Goal: Transaction & Acquisition: Subscribe to service/newsletter

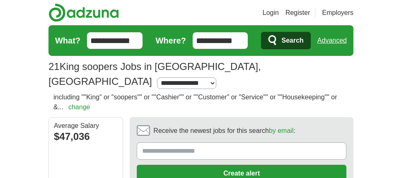
click at [174, 142] on input "Receive the newest jobs for this search by email :" at bounding box center [241, 150] width 209 height 17
type input "**********"
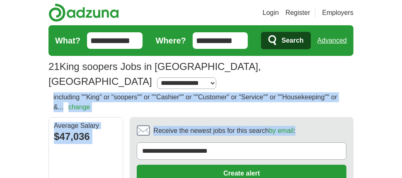
drag, startPoint x: 230, startPoint y: 75, endPoint x: 224, endPoint y: 133, distance: 57.8
click at [233, 165] on button "Create alert" at bounding box center [241, 173] width 209 height 17
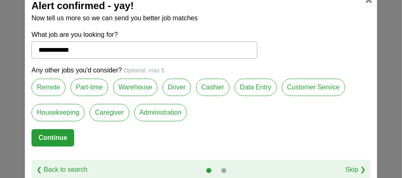
click at [212, 86] on label "Cashier" at bounding box center [213, 87] width 34 height 17
click at [324, 90] on label "Customer Service" at bounding box center [313, 87] width 63 height 17
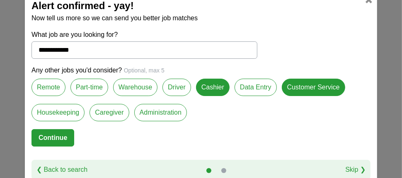
click at [82, 88] on label "Part-time" at bounding box center [89, 87] width 38 height 17
click at [42, 89] on label "Remote" at bounding box center [48, 87] width 34 height 17
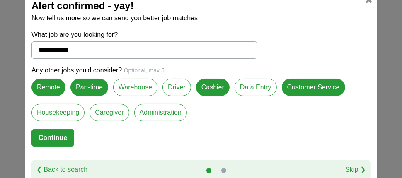
click at [55, 111] on label "Housekeeping" at bounding box center [57, 112] width 53 height 17
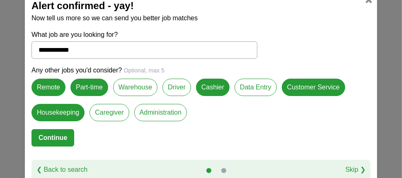
click at [53, 137] on button "Continue" at bounding box center [52, 137] width 43 height 17
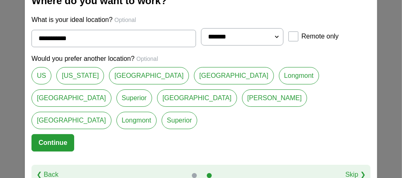
click at [111, 89] on link "[GEOGRAPHIC_DATA]" at bounding box center [71, 97] width 80 height 17
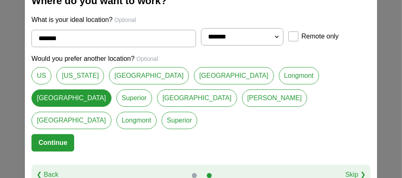
click at [111, 112] on link "[GEOGRAPHIC_DATA]" at bounding box center [71, 120] width 80 height 17
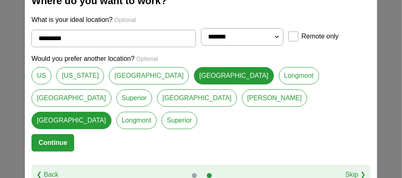
click at [111, 89] on link "[GEOGRAPHIC_DATA]" at bounding box center [71, 97] width 80 height 17
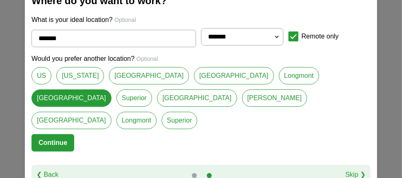
click at [194, 80] on link "[GEOGRAPHIC_DATA]" at bounding box center [234, 75] width 80 height 17
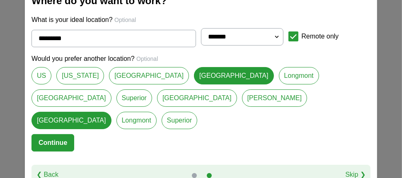
click at [171, 135] on form "**********" at bounding box center [200, 90] width 339 height 150
click at [111, 90] on link "[GEOGRAPHIC_DATA]" at bounding box center [71, 97] width 80 height 17
type input "*******"
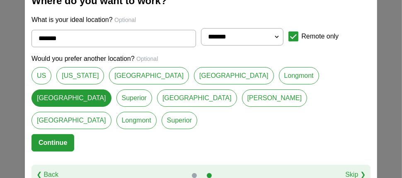
click at [55, 134] on button "Continue" at bounding box center [52, 142] width 43 height 17
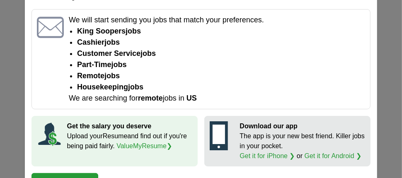
scroll to position [18, 0]
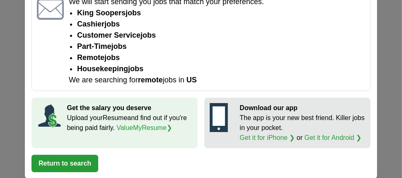
click at [46, 164] on button "Return to search" at bounding box center [64, 163] width 67 height 17
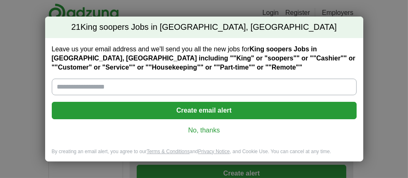
click at [141, 88] on input "Leave us your email address and we'll send you all the new jobs for King sooper…" at bounding box center [204, 87] width 305 height 17
type input "**********"
click at [217, 106] on button "Create email alert" at bounding box center [204, 110] width 305 height 17
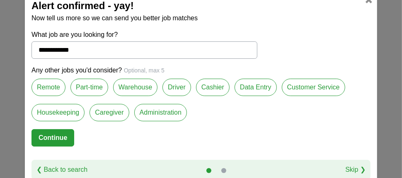
click at [206, 89] on label "Cashier" at bounding box center [213, 87] width 34 height 17
click at [296, 90] on label "Customer Service" at bounding box center [313, 87] width 63 height 17
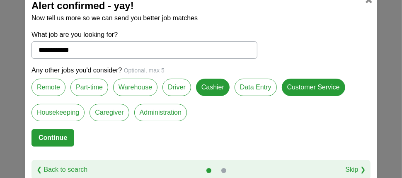
click at [83, 85] on label "Part-time" at bounding box center [89, 87] width 38 height 17
click at [57, 111] on label "Housekeeping" at bounding box center [57, 112] width 53 height 17
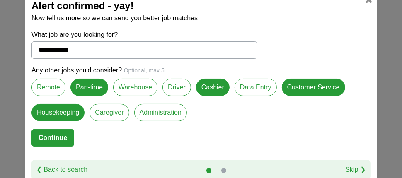
click at [56, 140] on button "Continue" at bounding box center [52, 137] width 43 height 17
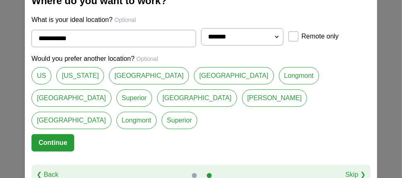
click at [111, 112] on link "[GEOGRAPHIC_DATA]" at bounding box center [71, 120] width 80 height 17
type input "*********"
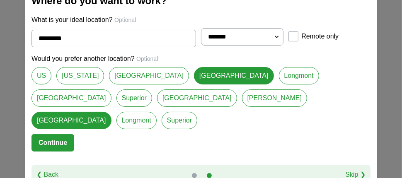
click at [46, 134] on button "Continue" at bounding box center [52, 142] width 43 height 17
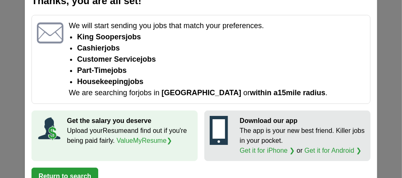
click at [58, 173] on button "Return to search" at bounding box center [64, 176] width 67 height 17
